Goal: Navigation & Orientation: Find specific page/section

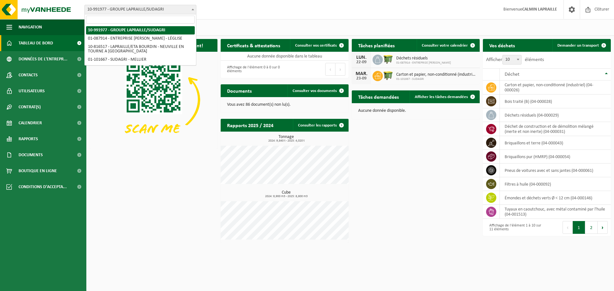
click at [127, 12] on span "10-991977 - GROUPE LAPRAILLE/SUDAGRI" at bounding box center [140, 9] width 111 height 9
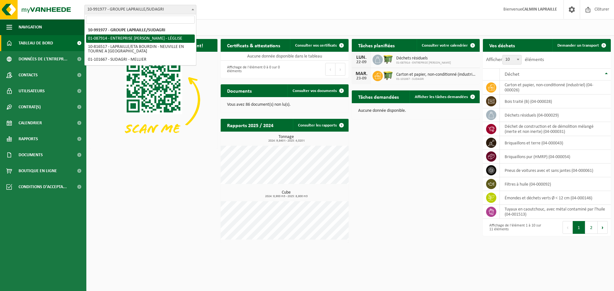
select select "35399"
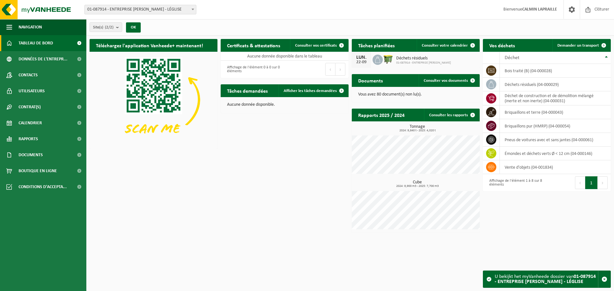
click at [130, 11] on span "01-087914 - ENTREPRISE LAPRAILLE CALMIN - LÉGLISE" at bounding box center [140, 9] width 111 height 9
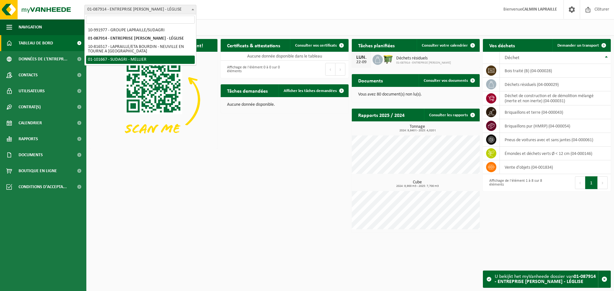
select select "167271"
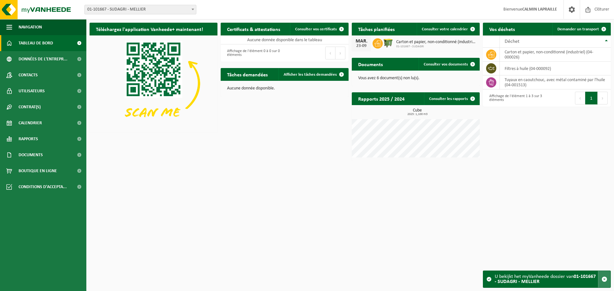
click at [607, 280] on span "button" at bounding box center [605, 280] width 6 height 6
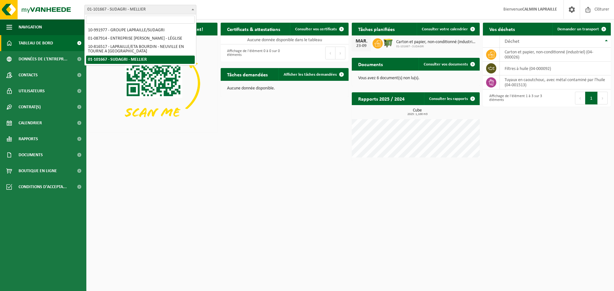
click at [175, 10] on span "01-101667 - SUDAGRI - MELLIER" at bounding box center [140, 9] width 111 height 9
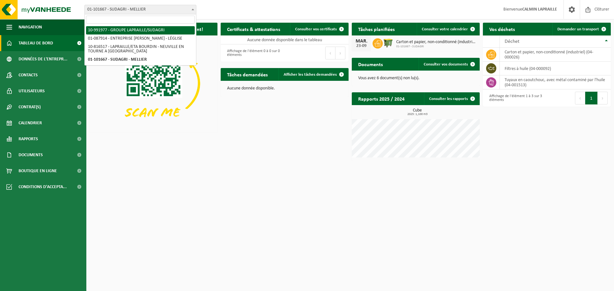
select select "170041"
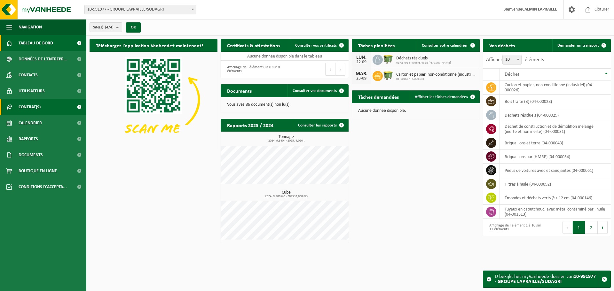
click at [43, 106] on link "Contrat(s)" at bounding box center [43, 107] width 86 height 16
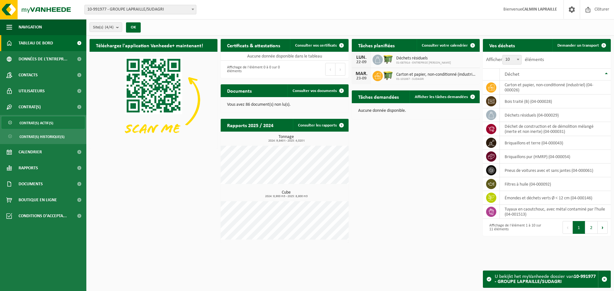
click at [50, 123] on span "Contrat(s) actif(s)" at bounding box center [37, 123] width 34 height 12
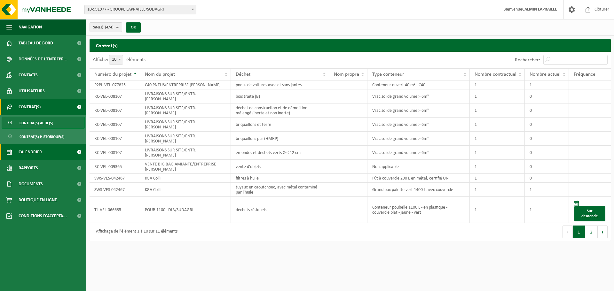
click at [52, 153] on link "Calendrier" at bounding box center [43, 152] width 86 height 16
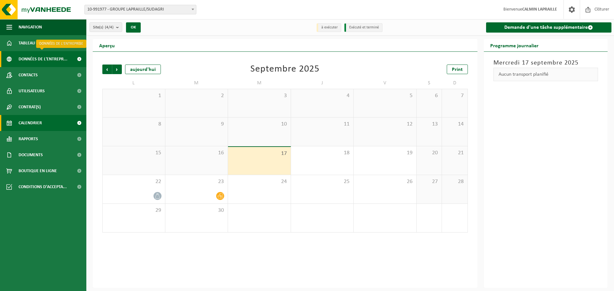
click at [38, 59] on span "Données de l'entrepr..." at bounding box center [43, 59] width 49 height 16
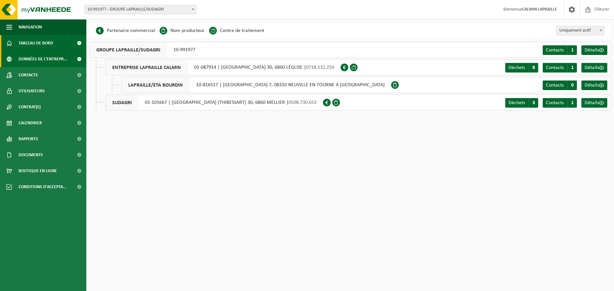
click at [35, 46] on span "Tableau de bord" at bounding box center [36, 43] width 35 height 16
